Goal: Navigation & Orientation: Find specific page/section

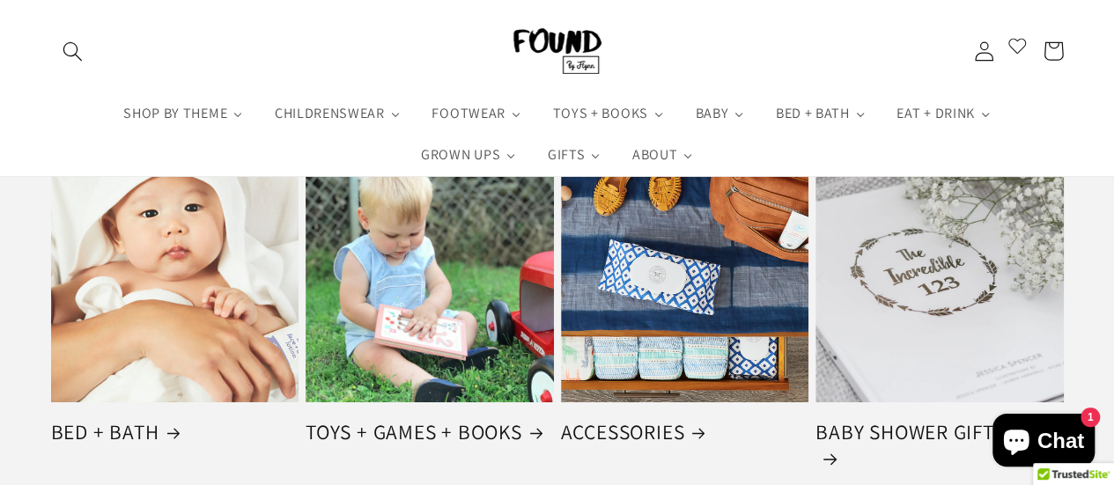
scroll to position [2731, 0]
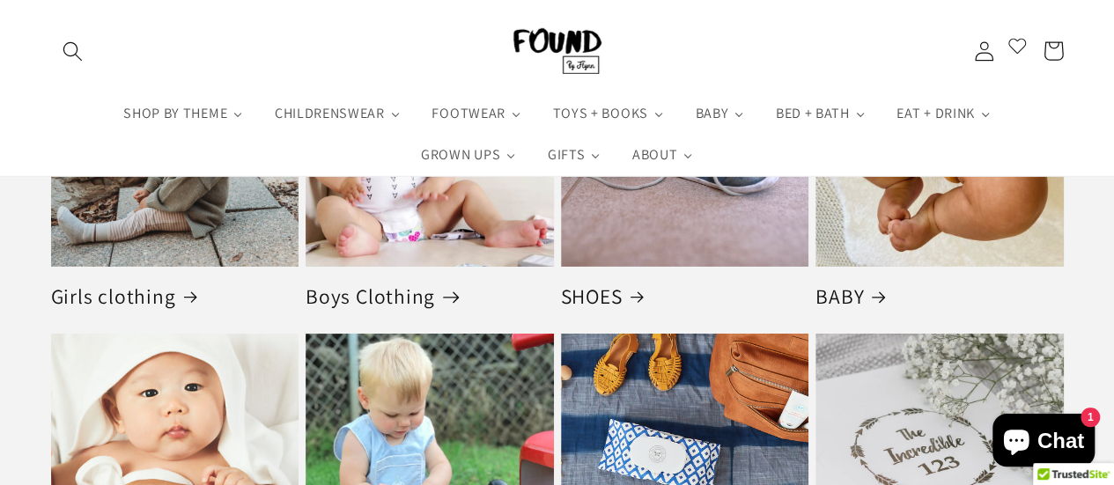
click at [391, 300] on link "Boys Clothing" at bounding box center [430, 297] width 248 height 26
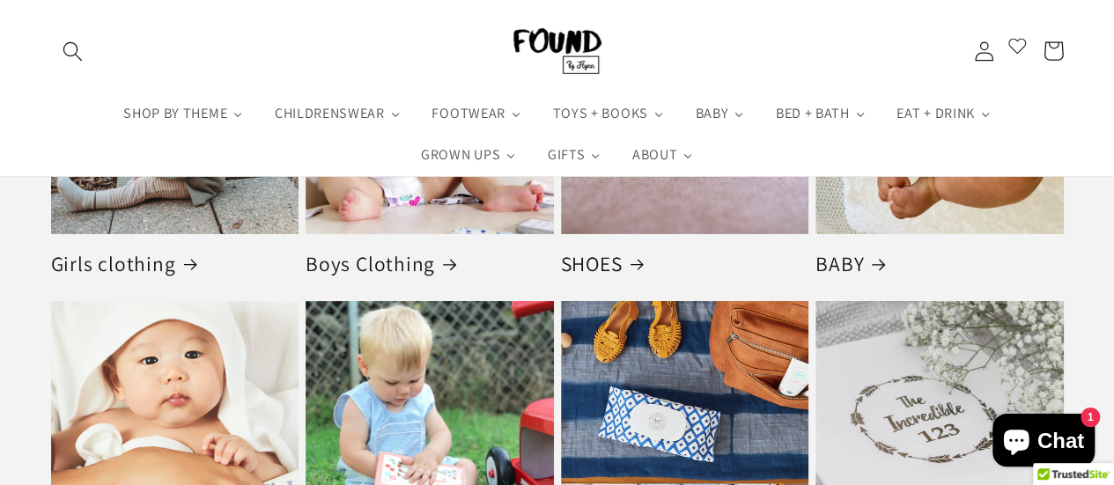
scroll to position [2731, 0]
